Goal: Task Accomplishment & Management: Use online tool/utility

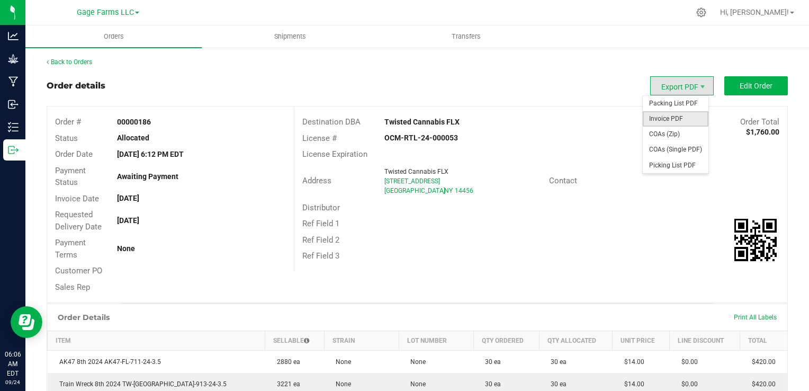
click at [667, 117] on span "Invoice PDF" at bounding box center [676, 118] width 66 height 15
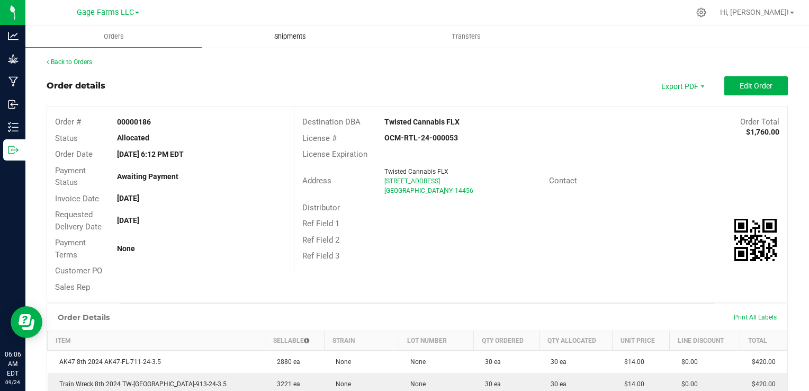
click at [297, 36] on span "Shipments" at bounding box center [290, 37] width 60 height 10
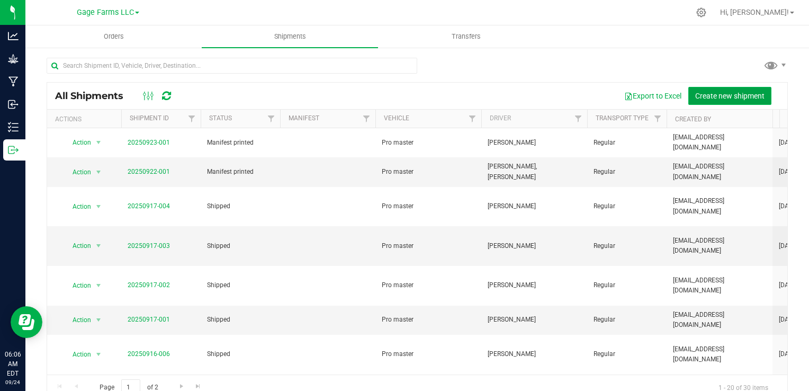
click at [746, 94] on span "Create new shipment" at bounding box center [729, 96] width 69 height 8
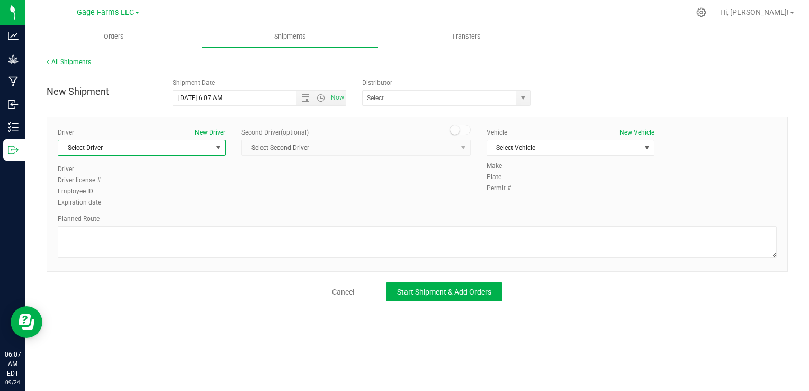
click at [87, 151] on span "Select Driver" at bounding box center [135, 147] width 154 height 15
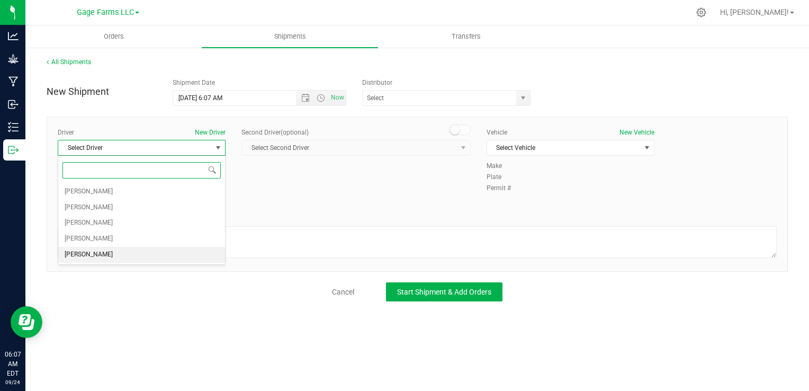
click at [89, 256] on span "[PERSON_NAME]" at bounding box center [89, 255] width 48 height 14
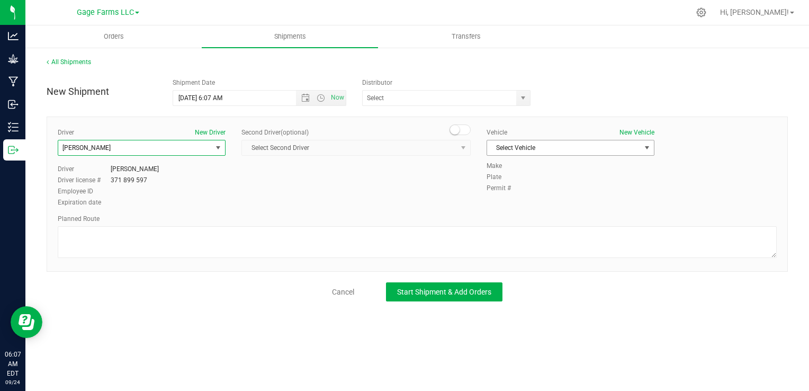
click at [518, 154] on span "Select Vehicle" at bounding box center [564, 147] width 154 height 15
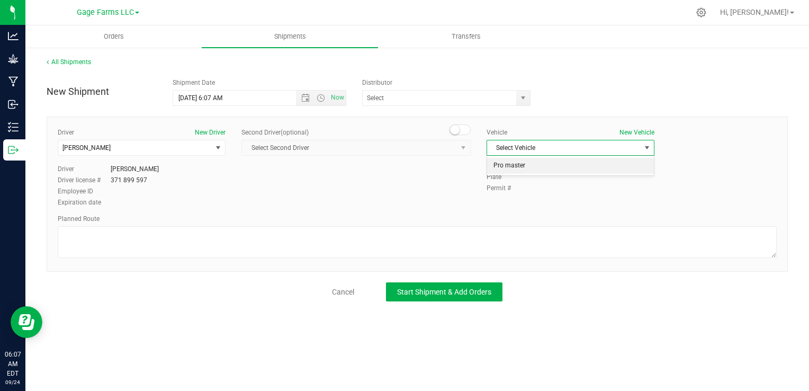
click at [515, 173] on li "Pro master" at bounding box center [570, 166] width 167 height 16
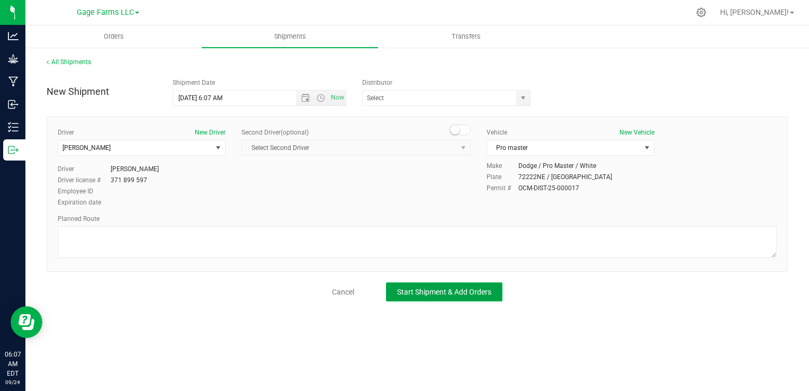
click at [474, 291] on span "Start Shipment & Add Orders" at bounding box center [444, 292] width 94 height 8
click at [234, 191] on div "Driver New Driver [PERSON_NAME] Select Driver [PERSON_NAME] [PERSON_NAME] [PERS…" at bounding box center [417, 168] width 735 height 81
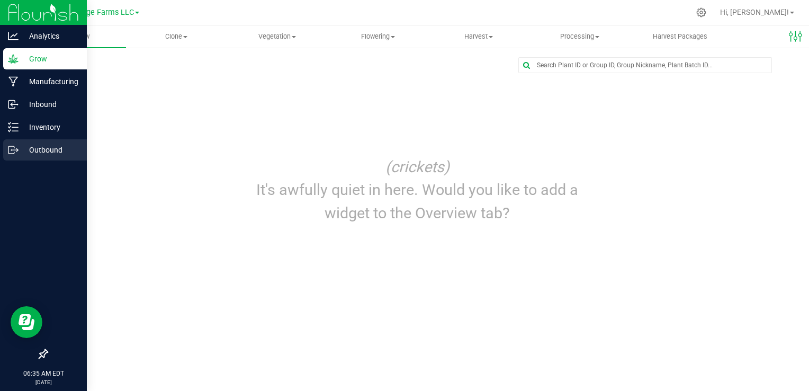
click at [30, 148] on p "Outbound" at bounding box center [51, 149] width 64 height 13
click at [10, 148] on icon at bounding box center [13, 150] width 11 height 11
click at [21, 150] on p "Outbound" at bounding box center [51, 149] width 64 height 13
